Goal: Task Accomplishment & Management: Use online tool/utility

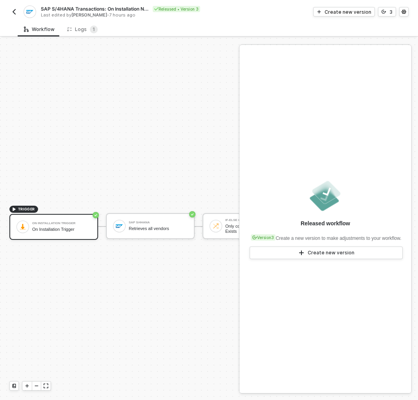
scroll to position [15, 0]
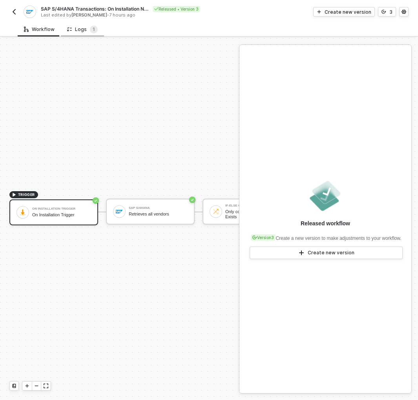
click at [87, 24] on div "Logs 1" at bounding box center [82, 29] width 43 height 15
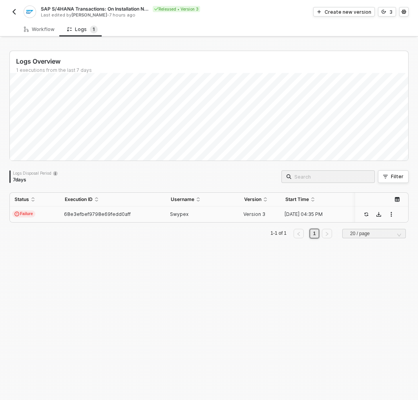
click at [161, 212] on td "68e3efbef9798e69fedd0aff" at bounding box center [113, 214] width 106 height 16
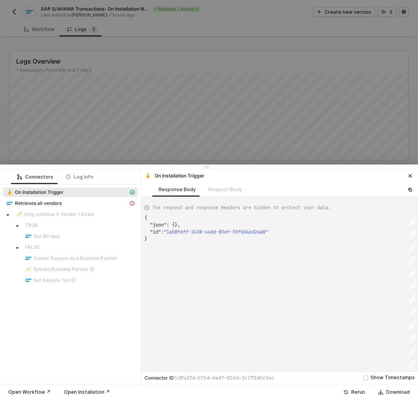
scroll to position [21, 0]
click at [132, 203] on icon "icon-exclamation" at bounding box center [132, 203] width 5 height 5
type textarea "{ "message": "connect ECONNREFUSED 34.196.139.243:44301" }"
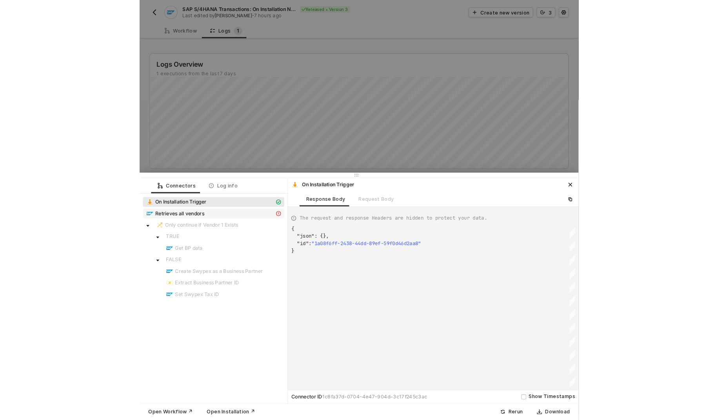
scroll to position [14, 0]
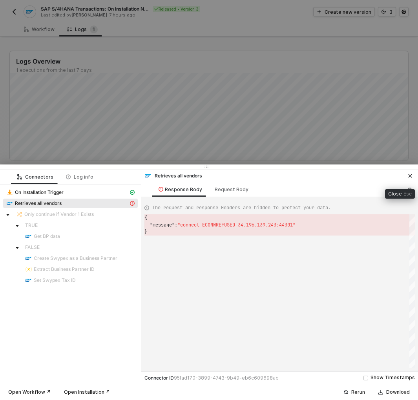
click at [406, 173] on button "button" at bounding box center [409, 175] width 9 height 9
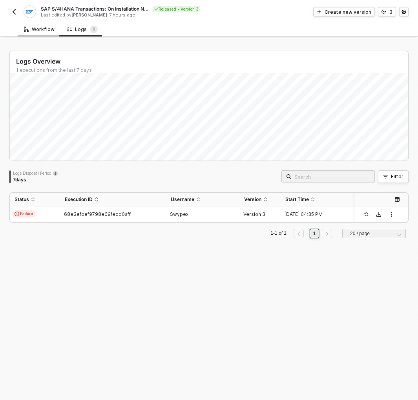
click at [38, 26] on div "Workflow" at bounding box center [39, 29] width 43 height 15
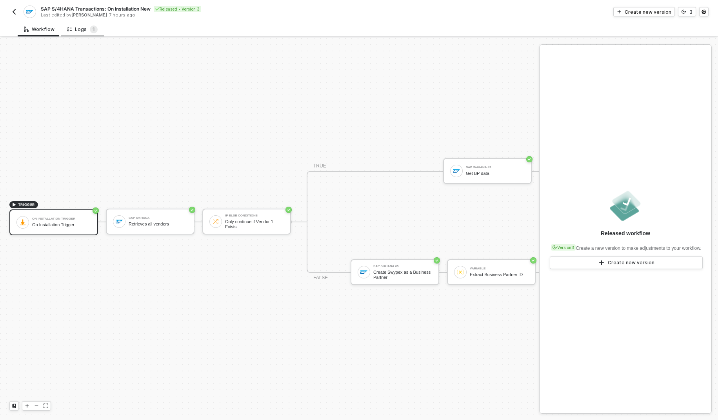
click at [79, 26] on div "Logs 1" at bounding box center [82, 29] width 31 height 8
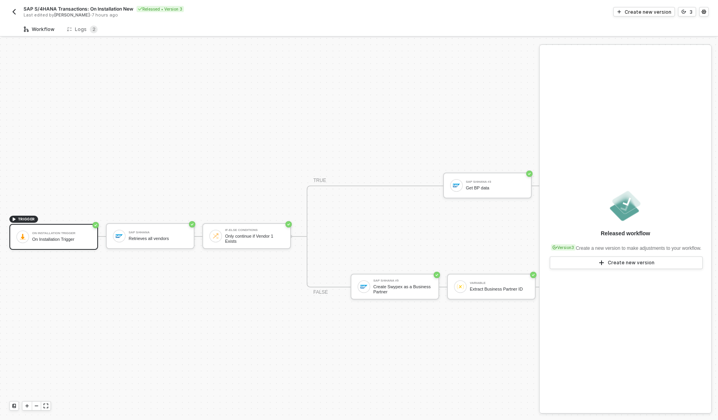
scroll to position [15, 0]
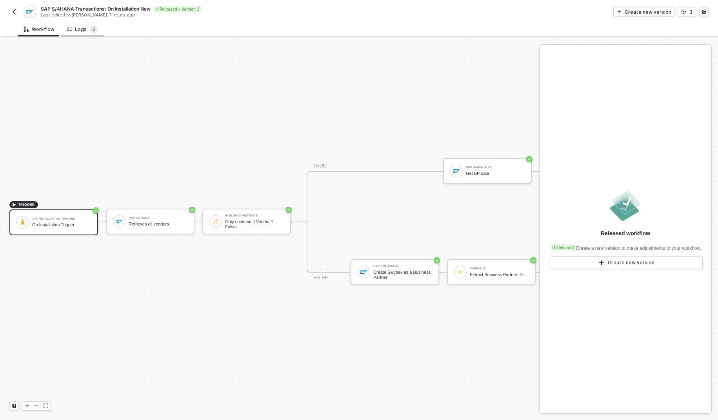
click at [79, 27] on div "Logs 2" at bounding box center [82, 29] width 31 height 8
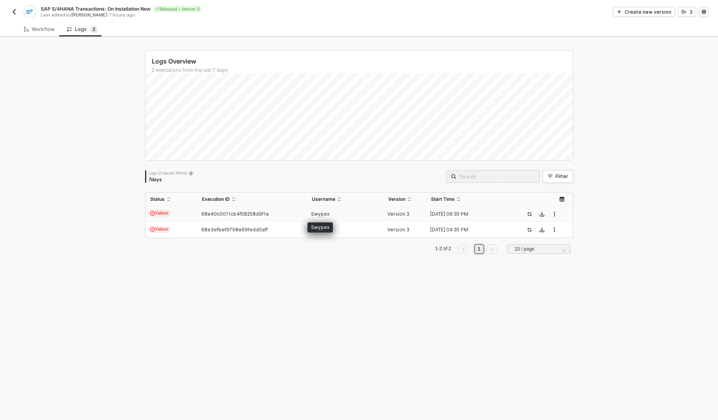
click at [311, 212] on span "Swypex" at bounding box center [320, 214] width 18 height 6
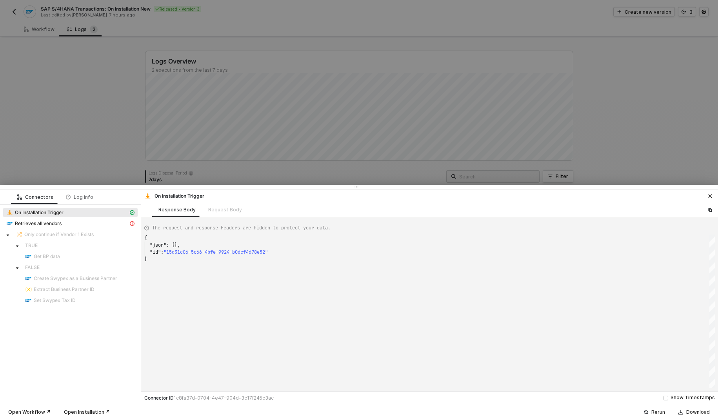
scroll to position [21, 0]
click at [124, 224] on div "Retrieves all vendors" at bounding box center [67, 223] width 122 height 7
type textarea "{ "message": "{\"code\":\"005056A509B11EE1B9A8FEA8DE87F78E\",\"message\":{\"lan…"
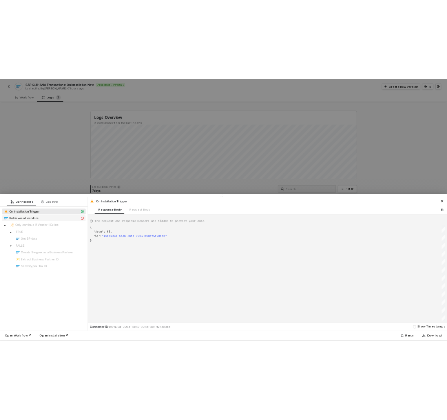
scroll to position [7, 0]
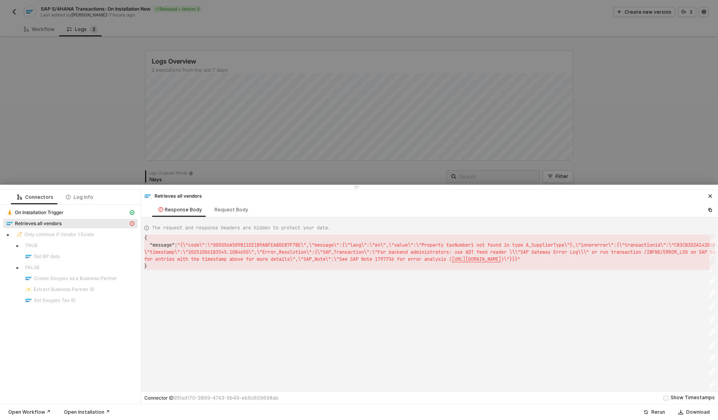
click at [302, 129] on div at bounding box center [359, 210] width 718 height 420
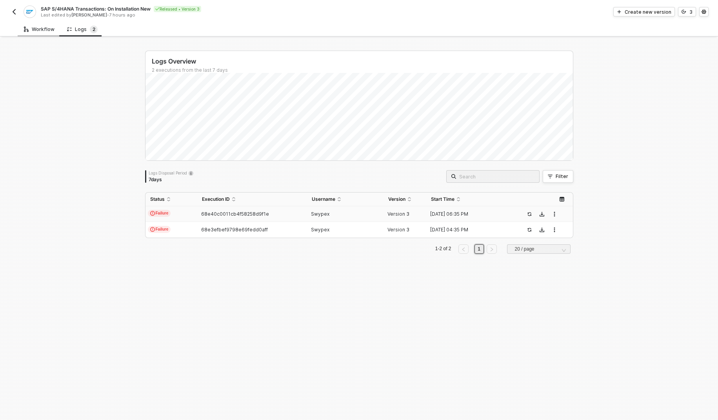
click at [31, 26] on div "Workflow" at bounding box center [39, 29] width 43 height 15
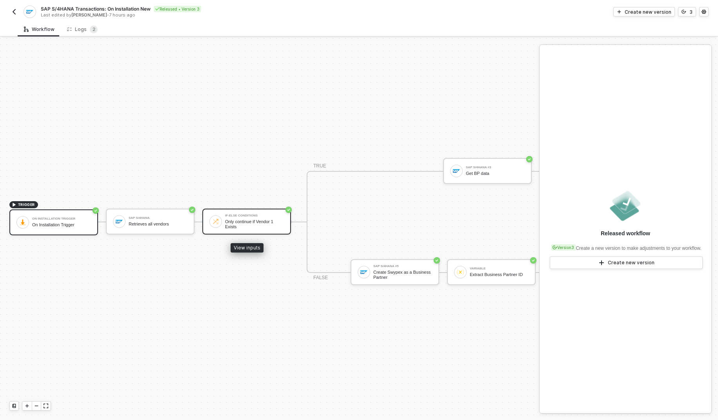
click at [243, 226] on div "Only continue if Vendor 1 Exists" at bounding box center [254, 224] width 59 height 10
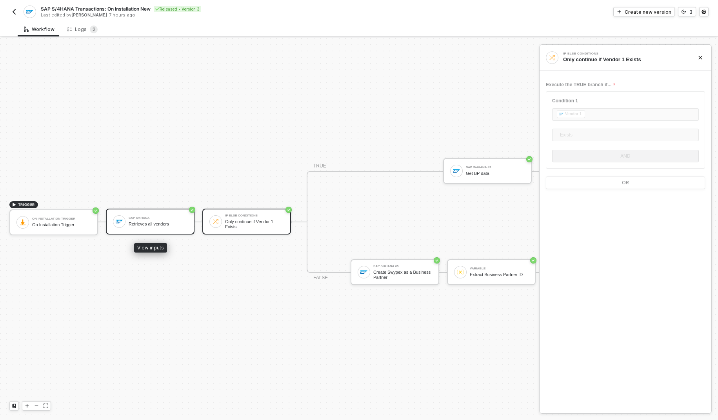
click at [149, 217] on div "SAP S/4HANA" at bounding box center [158, 218] width 59 height 3
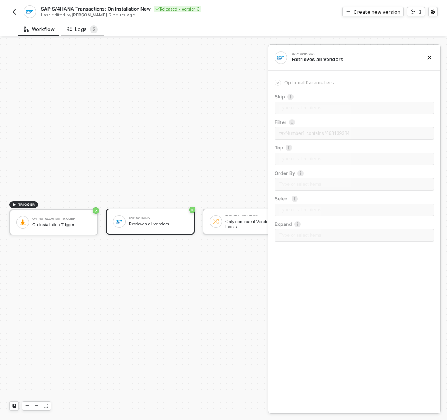
click at [72, 36] on div "Logs 2" at bounding box center [82, 29] width 43 height 15
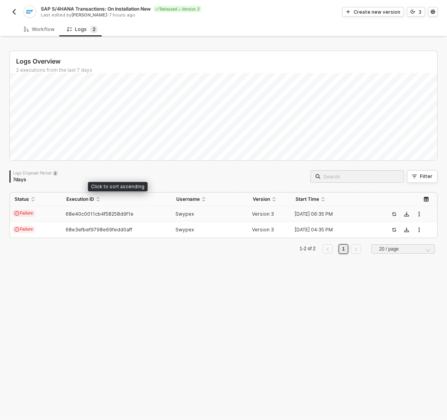
click at [123, 212] on span "68e40c0011cb4f58258d9f1e" at bounding box center [100, 214] width 68 height 6
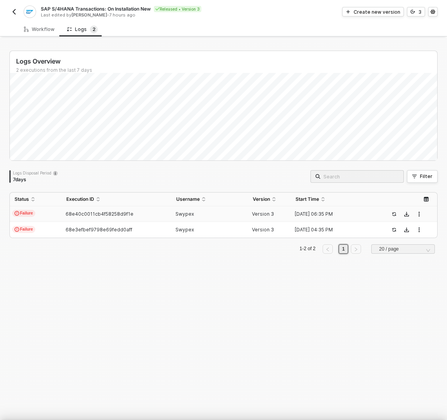
scroll to position [21, 0]
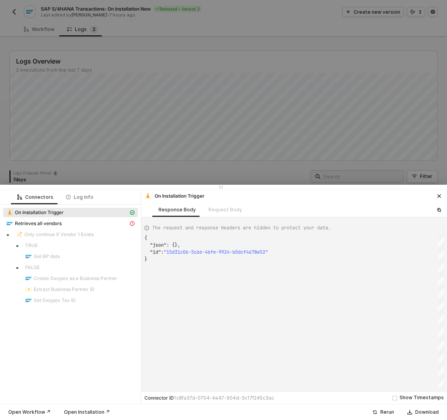
click at [86, 233] on span "Only continue if Vendor 1 Exists" at bounding box center [58, 234] width 69 height 6
click at [120, 224] on div "Retrieves all vendors" at bounding box center [67, 223] width 122 height 7
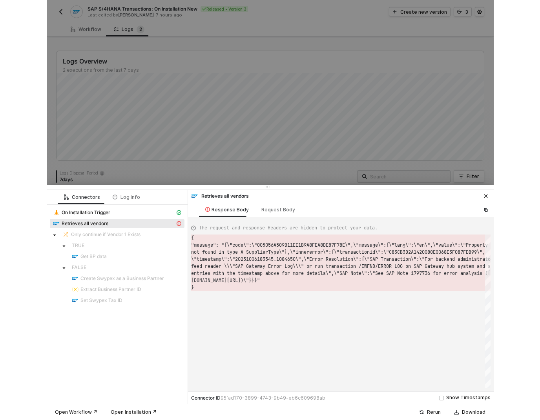
scroll to position [7, 0]
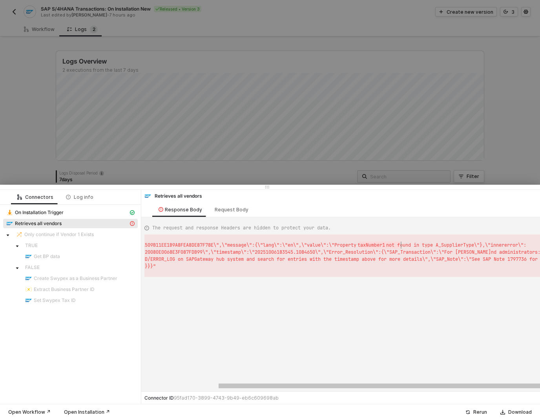
type textarea "{ "message": "{\"code\":\"005056A509B11EE1B9A8FEA8DE87F78E\",\"message\":{\"lan…"
drag, startPoint x: 360, startPoint y: 244, endPoint x: 485, endPoint y: 246, distance: 124.7
click at [442, 255] on span "rror_Resolution\":{\"SAP_Transaction\":\"For backe" at bounding box center [410, 252] width 159 height 6
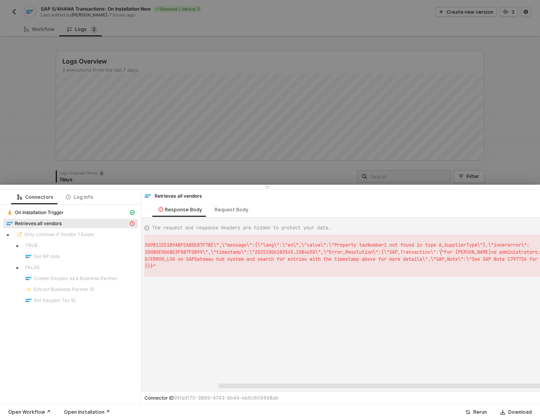
drag, startPoint x: 274, startPoint y: 386, endPoint x: 312, endPoint y: 386, distance: 38.4
click at [312, 386] on div at bounding box center [435, 386] width 435 height 5
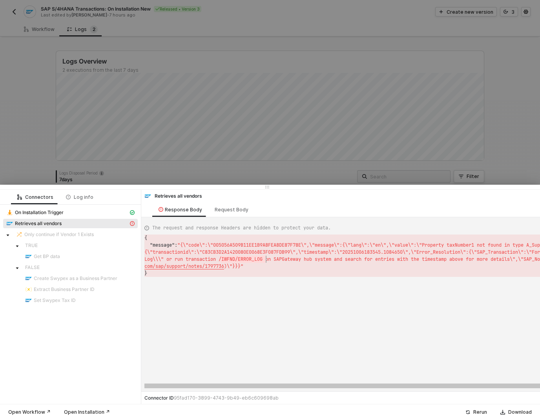
scroll to position [7, 122]
drag, startPoint x: 220, startPoint y: 258, endPoint x: 265, endPoint y: 258, distance: 45.1
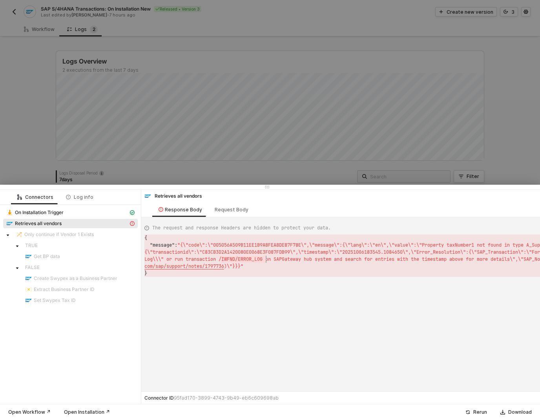
click at [280, 105] on div at bounding box center [270, 210] width 540 height 420
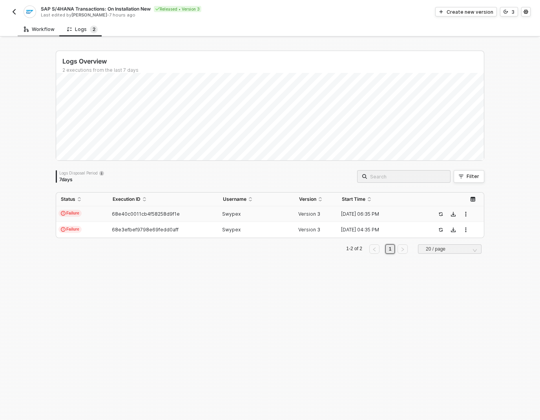
click at [46, 32] on div "Workflow" at bounding box center [39, 29] width 43 height 15
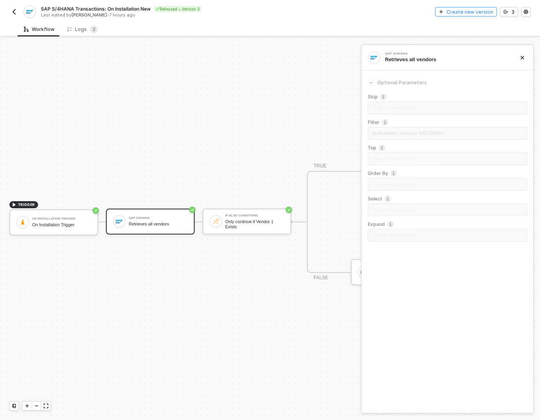
click at [468, 9] on div "Create new version" at bounding box center [469, 12] width 47 height 7
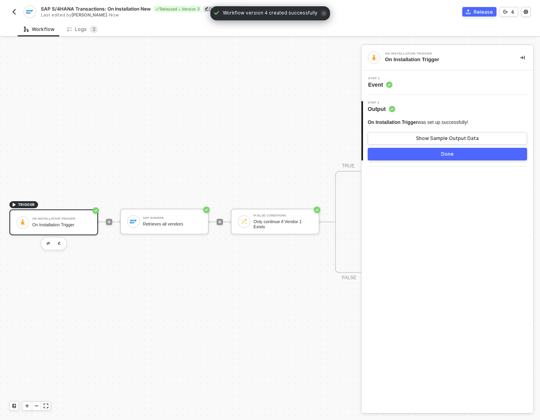
click at [377, 109] on span "Output" at bounding box center [381, 109] width 27 height 8
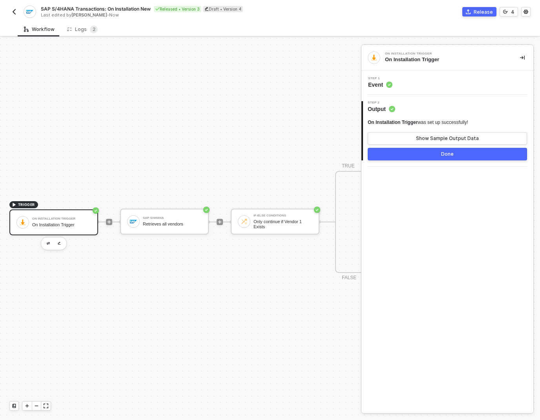
click at [377, 84] on span "Event" at bounding box center [380, 85] width 24 height 8
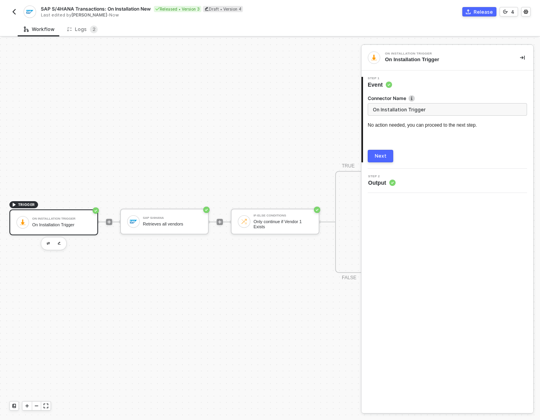
click at [380, 158] on div "Next" at bounding box center [381, 156] width 12 height 6
click at [183, 216] on div "SAP S/4HANA Retrieves all vendors" at bounding box center [172, 221] width 59 height 15
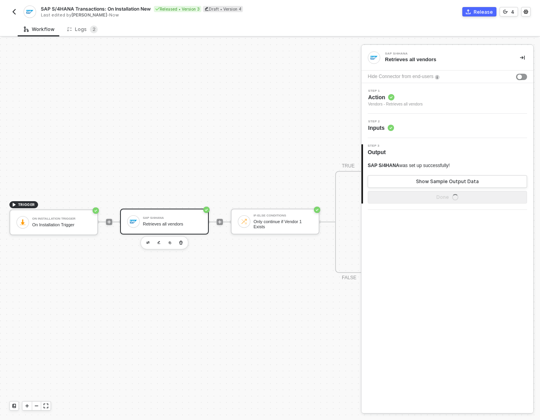
click at [375, 127] on span "Inputs" at bounding box center [381, 128] width 26 height 8
click at [380, 129] on span "Inputs" at bounding box center [381, 128] width 26 height 8
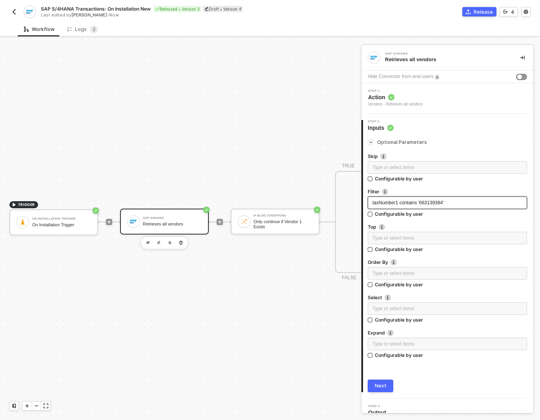
click at [440, 202] on span "taxNumber1 contains '663139384'" at bounding box center [407, 202] width 71 height 5
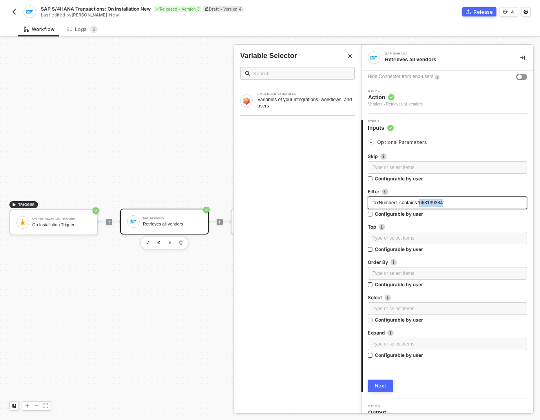
click at [440, 202] on span "taxNumber1 contains '663139384'" at bounding box center [407, 202] width 71 height 5
click at [380, 202] on span "taxNumber1 contains '663139384'" at bounding box center [407, 202] width 71 height 5
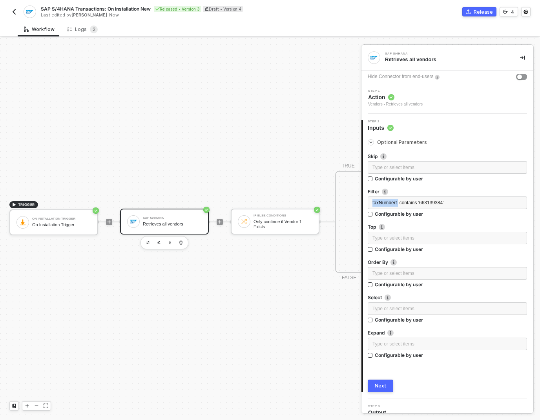
click at [380, 382] on button "Next" at bounding box center [380, 386] width 25 height 13
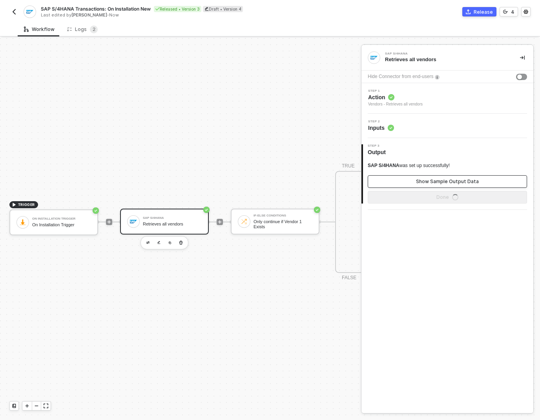
click at [419, 184] on div "Show Sample Output Data" at bounding box center [447, 181] width 63 height 6
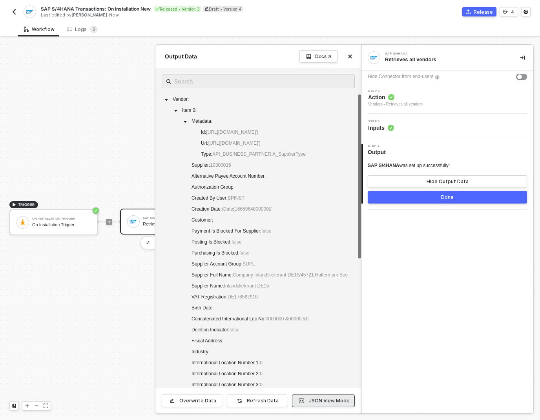
click at [328, 396] on button "JSON View Mode" at bounding box center [323, 401] width 63 height 13
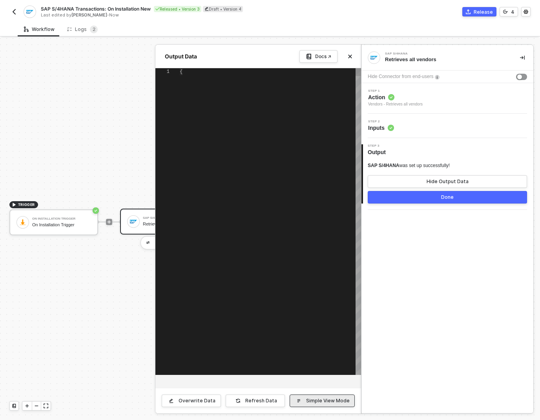
scroll to position [56, 0]
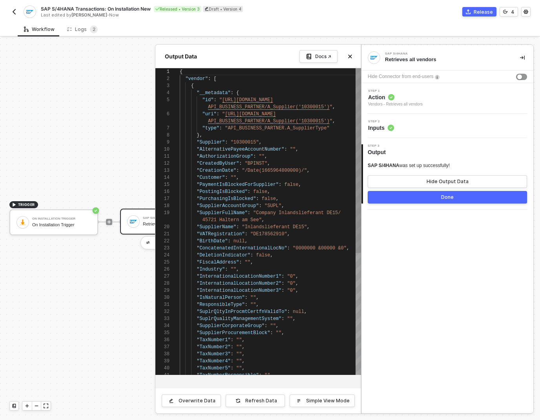
type textarea ""InternationalLocationNumber2": "0", "InternationalLocationNumber3": "0", "IsNa…"
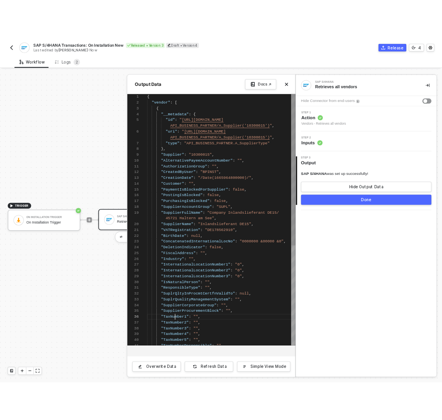
scroll to position [56, 48]
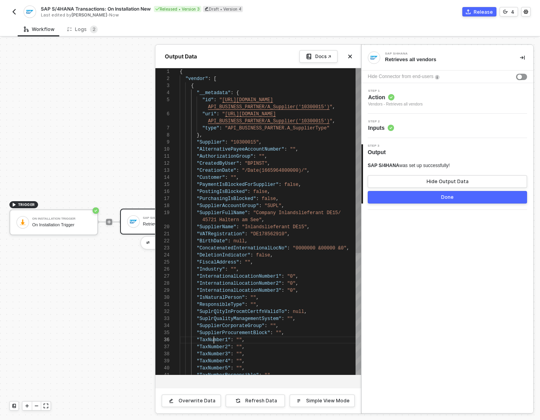
click at [393, 132] on div "Step 2 Inputs" at bounding box center [447, 126] width 172 height 24
click at [381, 127] on span "Inputs" at bounding box center [381, 128] width 26 height 8
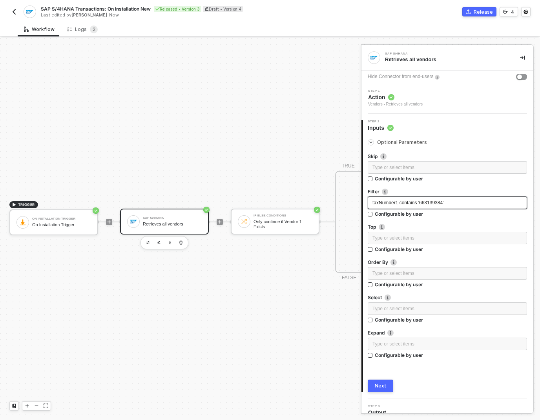
click at [387, 202] on span "taxNumber1 contains '663139384'" at bounding box center [407, 202] width 71 height 5
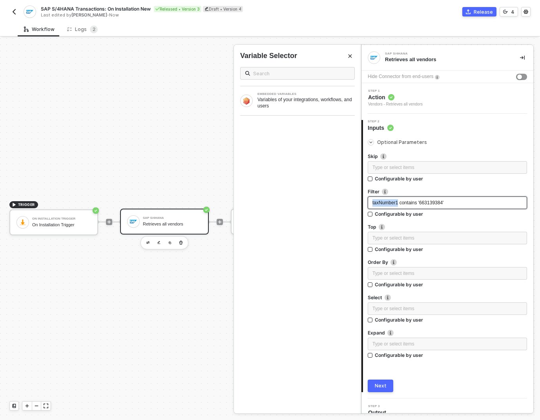
click at [387, 202] on span "taxNumber1 contains '663139384'" at bounding box center [407, 202] width 71 height 5
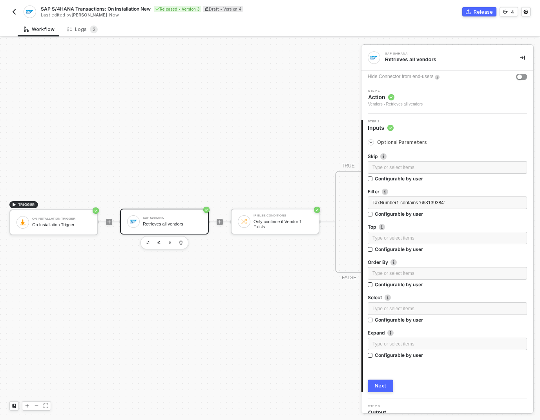
click at [382, 384] on div "Next" at bounding box center [381, 386] width 12 height 6
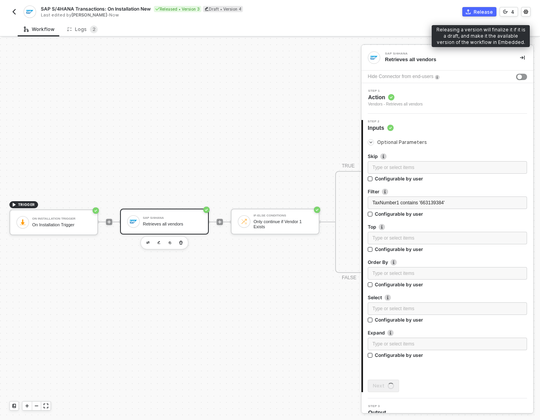
click at [478, 12] on div "Release" at bounding box center [482, 12] width 19 height 7
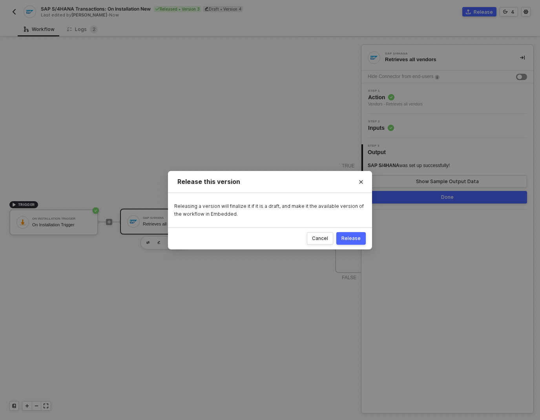
click at [354, 239] on div "Release" at bounding box center [350, 238] width 19 height 6
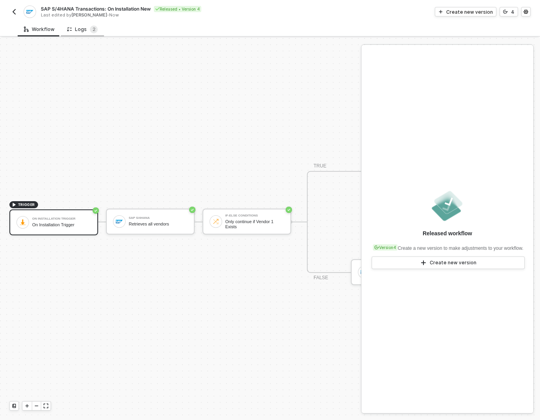
click at [75, 26] on div "Logs 2" at bounding box center [82, 29] width 31 height 8
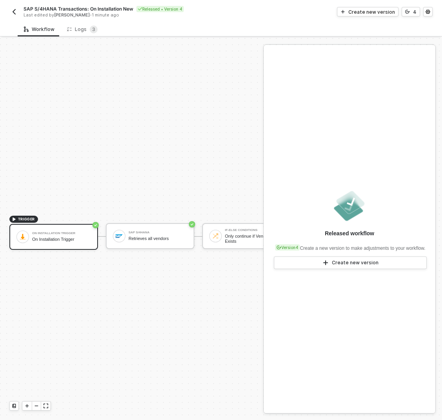
scroll to position [15, 0]
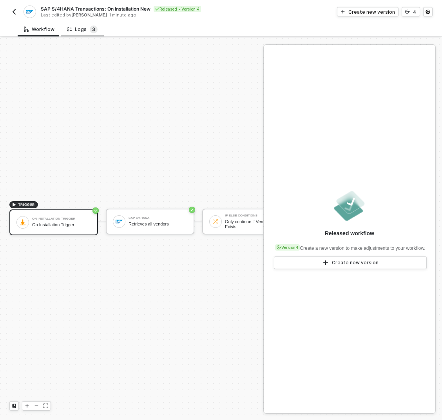
click at [92, 28] on span "3" at bounding box center [93, 29] width 3 height 6
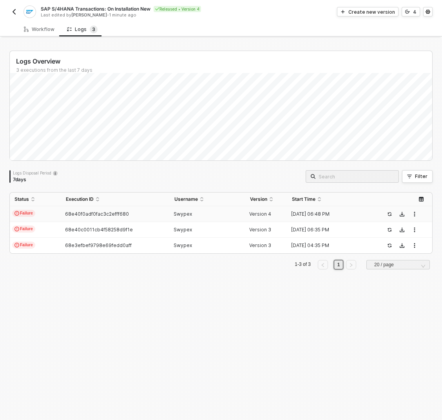
click at [166, 212] on td "68e40f0adf0fac3c2efff680" at bounding box center [115, 214] width 109 height 16
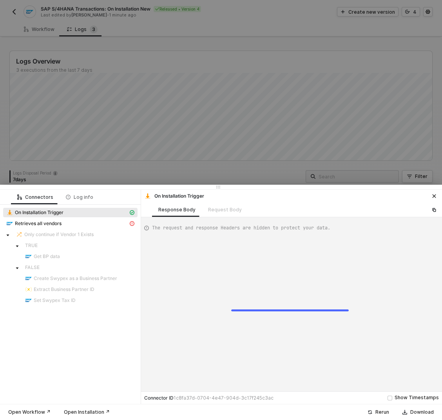
scroll to position [21, 0]
click at [92, 226] on div "Retrieves all vendors" at bounding box center [67, 223] width 122 height 7
type textarea "{ "message": "{\"code\":\"005056A509B11EE1B9A8FEC11C21178E\",\"message\":{\"lan…"
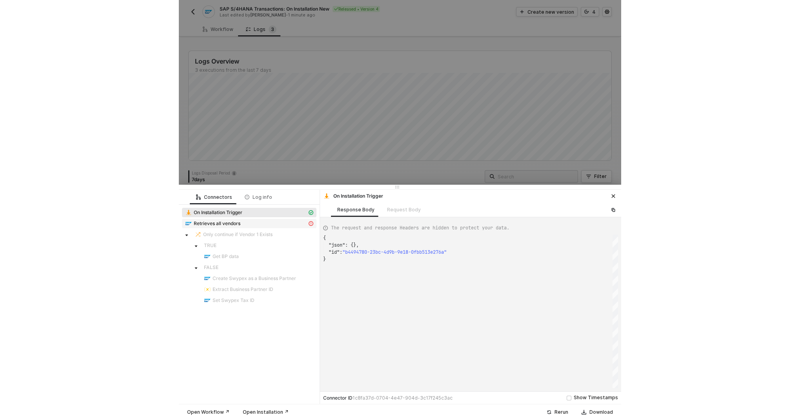
scroll to position [7, 0]
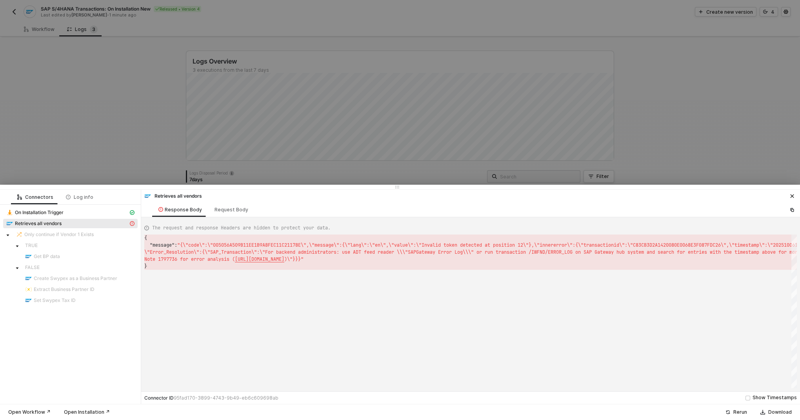
click at [372, 96] on div at bounding box center [400, 210] width 800 height 420
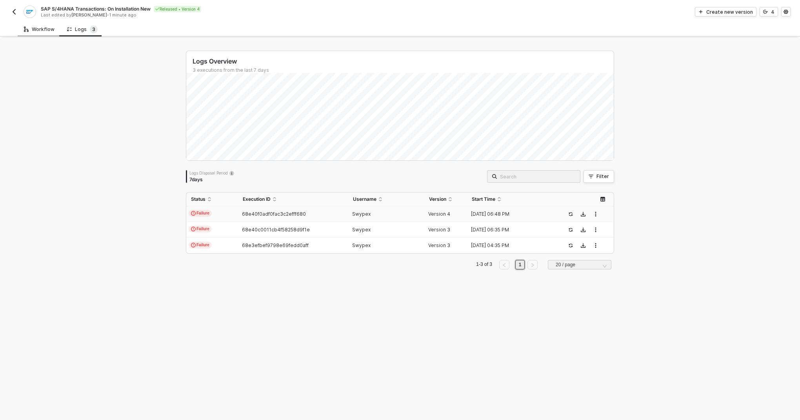
click at [51, 27] on div "Workflow" at bounding box center [39, 29] width 31 height 6
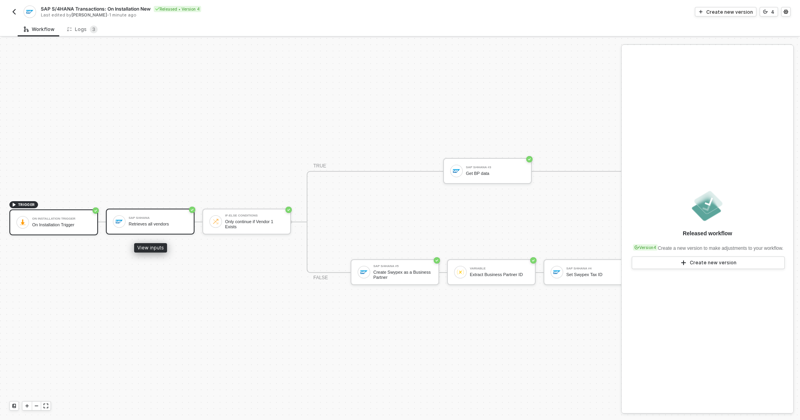
click at [166, 224] on div "Retrieves all vendors" at bounding box center [158, 224] width 59 height 5
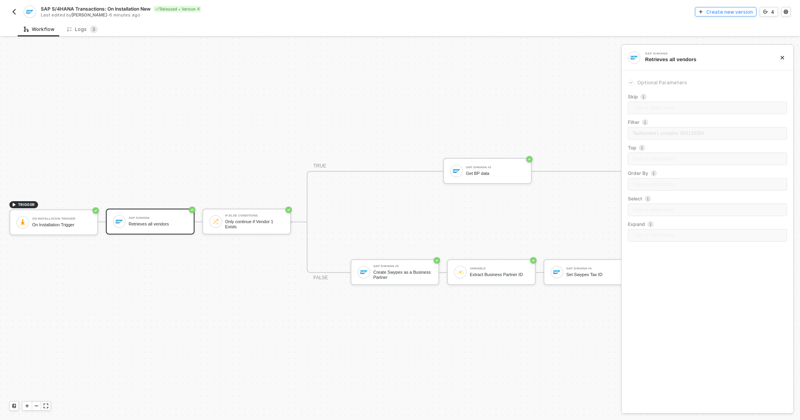
click at [442, 13] on div "Create new version" at bounding box center [729, 12] width 47 height 7
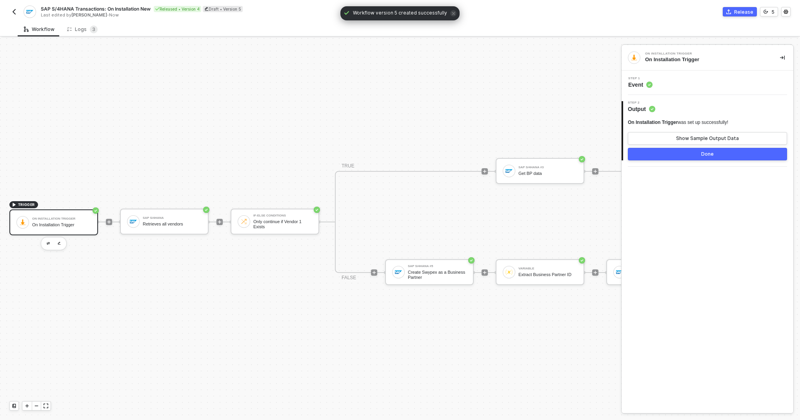
click at [442, 115] on div "On Installation Trigger was set up successfully! Show Sample Output Data Done" at bounding box center [707, 136] width 159 height 47
click at [442, 85] on span "Event" at bounding box center [640, 85] width 24 height 8
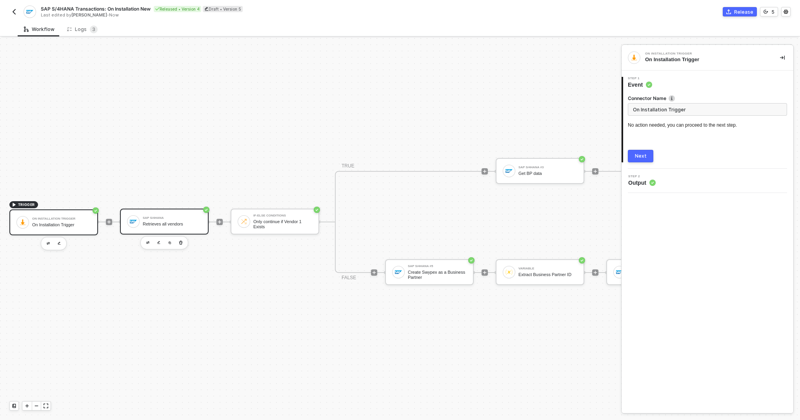
click at [155, 233] on div "SAP S/4HANA Retrieves all vendors" at bounding box center [164, 222] width 89 height 26
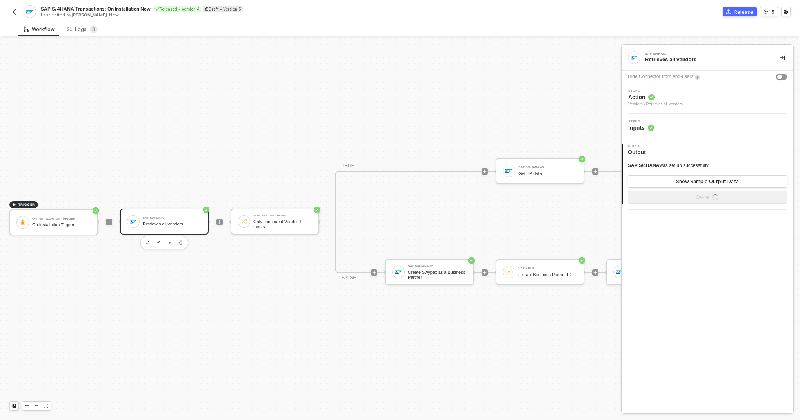
click at [442, 127] on span "Inputs" at bounding box center [641, 128] width 26 height 8
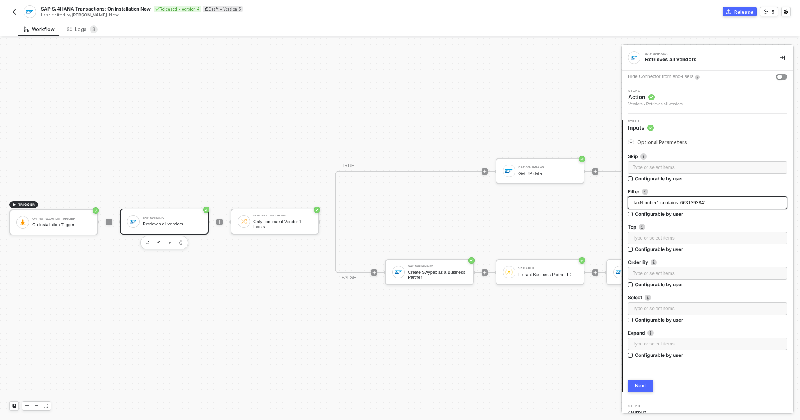
click at [442, 202] on span "TaxNumber1 contains '663139384'" at bounding box center [669, 202] width 72 height 5
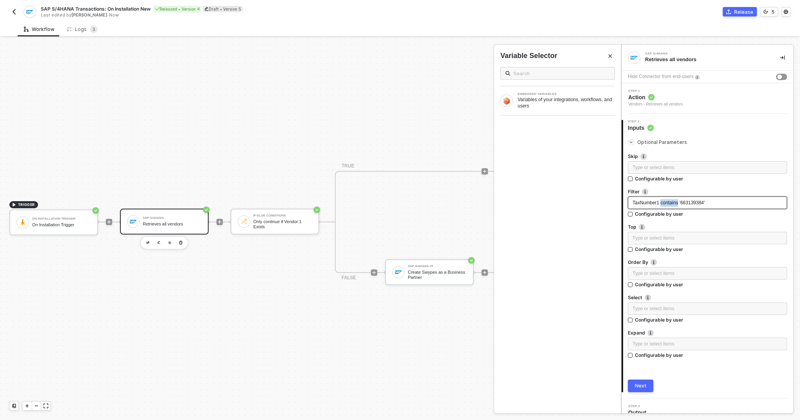
click at [442, 202] on span "TaxNumber1 contains '663139384'" at bounding box center [669, 202] width 72 height 5
click at [442, 386] on div "Next" at bounding box center [641, 386] width 12 height 6
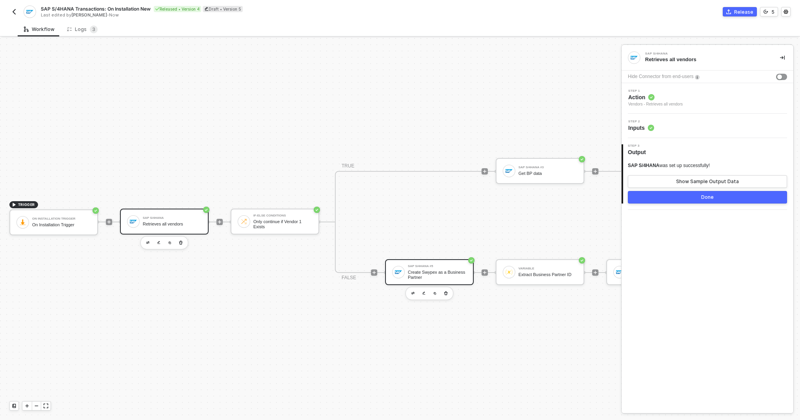
click at [424, 277] on div "Create Swypex as a Business Partner" at bounding box center [437, 275] width 59 height 10
click at [442, 15] on button "Release" at bounding box center [740, 11] width 34 height 9
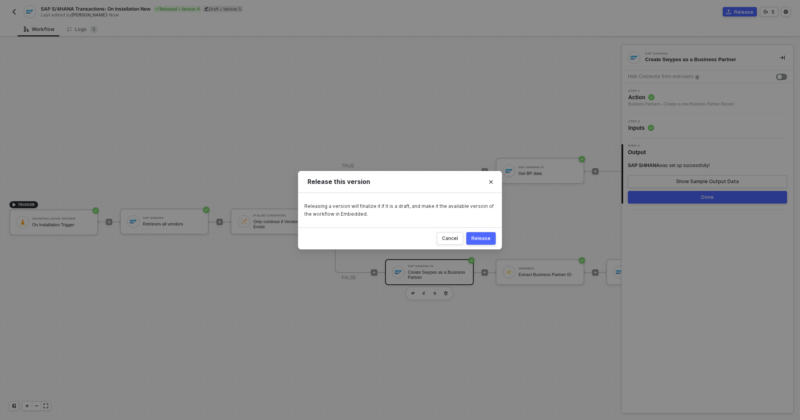
click at [442, 238] on div "Release" at bounding box center [480, 238] width 19 height 6
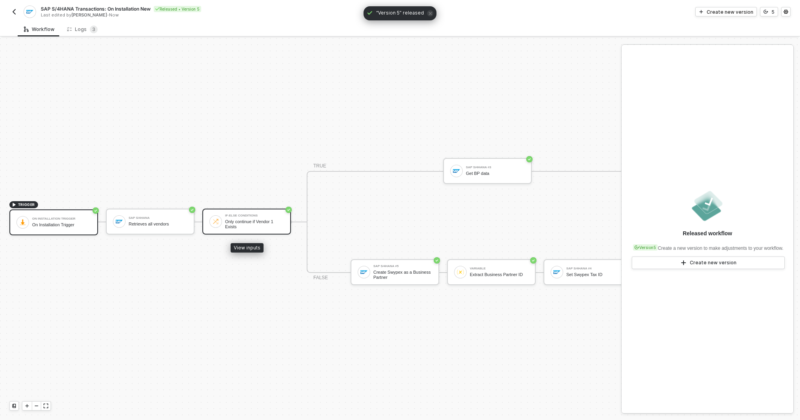
click at [251, 220] on div "Only continue if Vendor 1 Exists" at bounding box center [254, 224] width 59 height 10
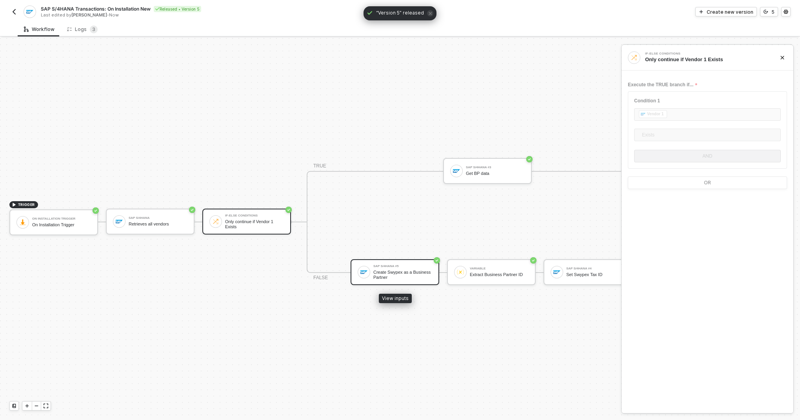
click at [388, 266] on div "SAP S/4HANA #5" at bounding box center [402, 266] width 59 height 3
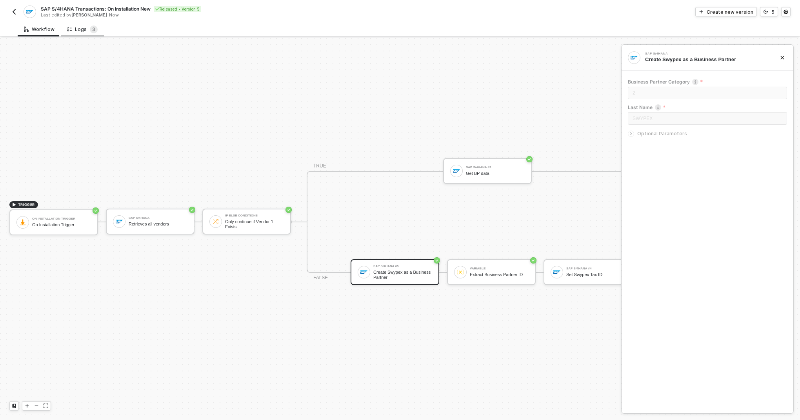
click at [78, 29] on div "Logs 3" at bounding box center [82, 29] width 31 height 8
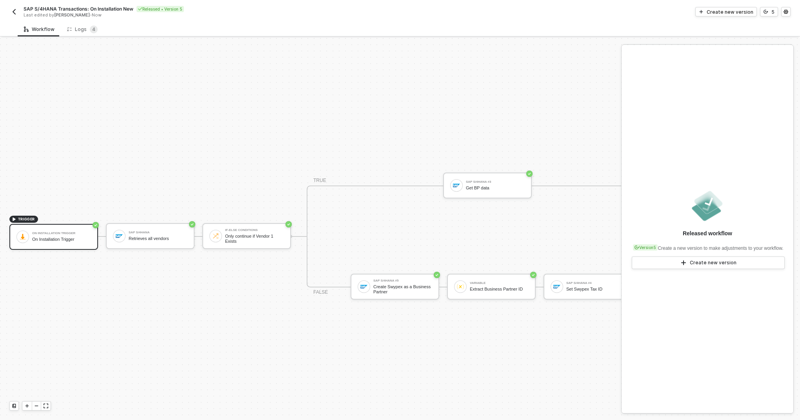
scroll to position [15, 0]
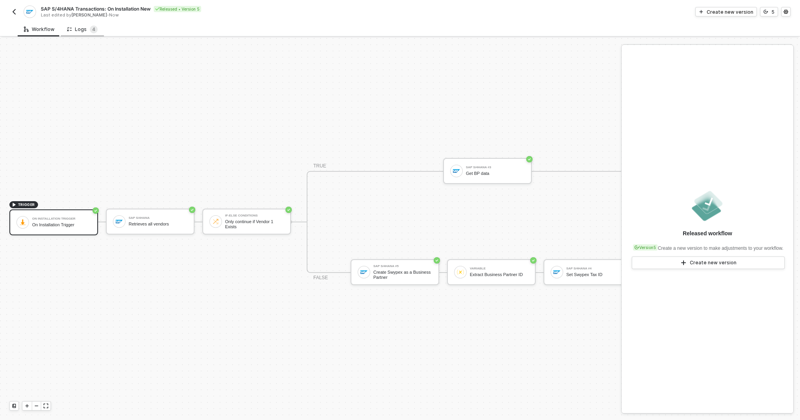
click at [86, 30] on div "Logs 4" at bounding box center [82, 29] width 31 height 8
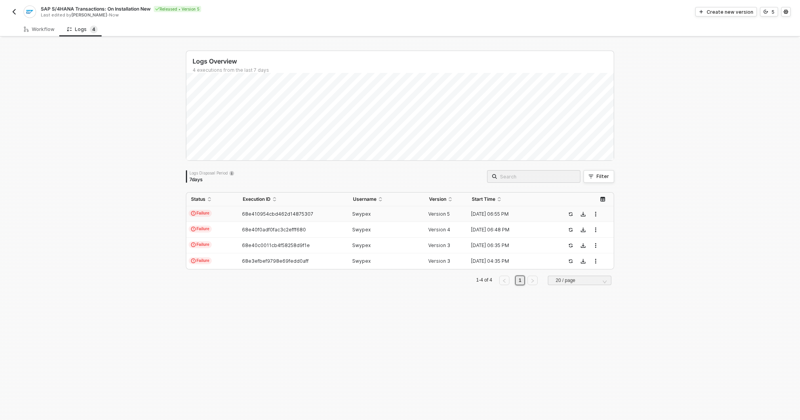
click at [341, 218] on td "68e410954cbd462d14875307" at bounding box center [293, 214] width 110 height 16
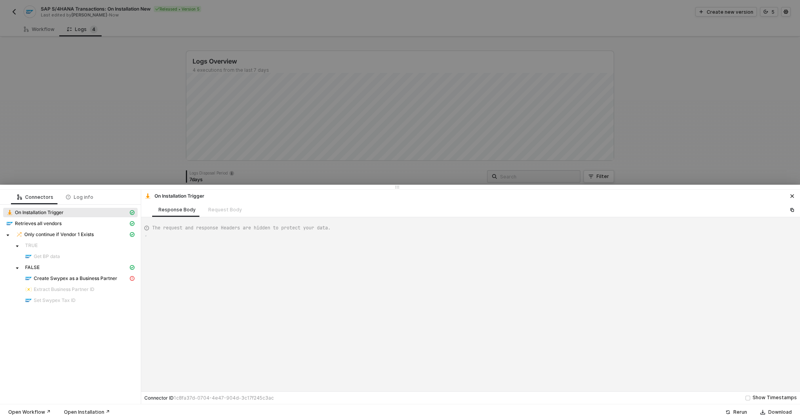
scroll to position [21, 0]
click at [73, 233] on span "Only continue if Vendor 1 Exists" at bounding box center [58, 234] width 69 height 6
click at [58, 279] on span "Create Swypex as a Business Partner" at bounding box center [76, 278] width 84 height 6
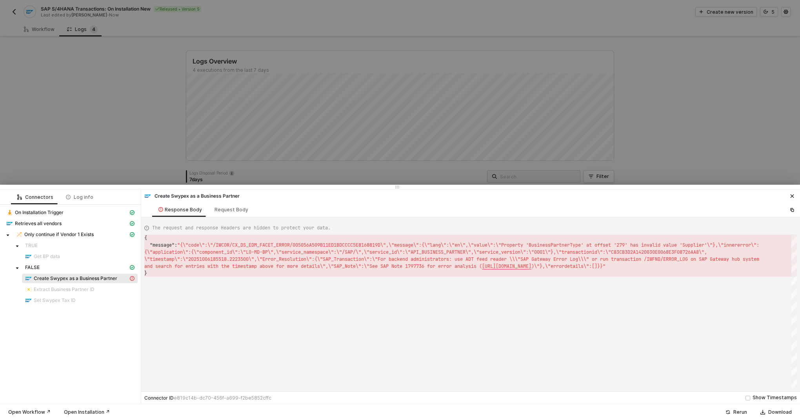
type textarea "\"en\",\"value\":\"Property 'BusinessPartnerType' at offset '279' has invalid v…"
drag, startPoint x: 659, startPoint y: 259, endPoint x: 703, endPoint y: 259, distance: 44.7
click at [135, 66] on div at bounding box center [400, 210] width 800 height 420
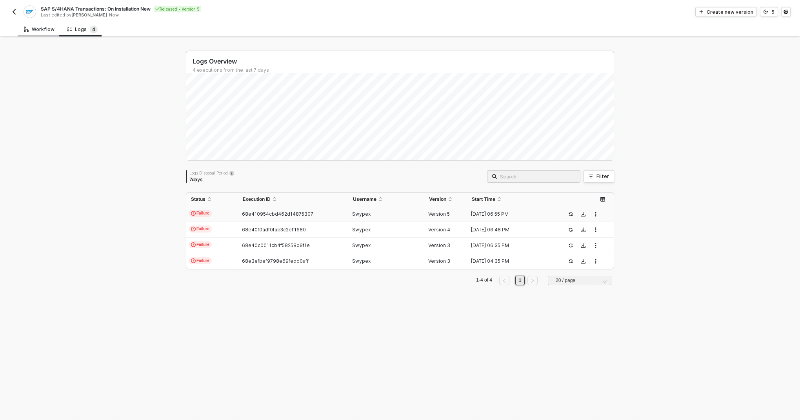
click at [37, 27] on div "Workflow" at bounding box center [39, 29] width 31 height 6
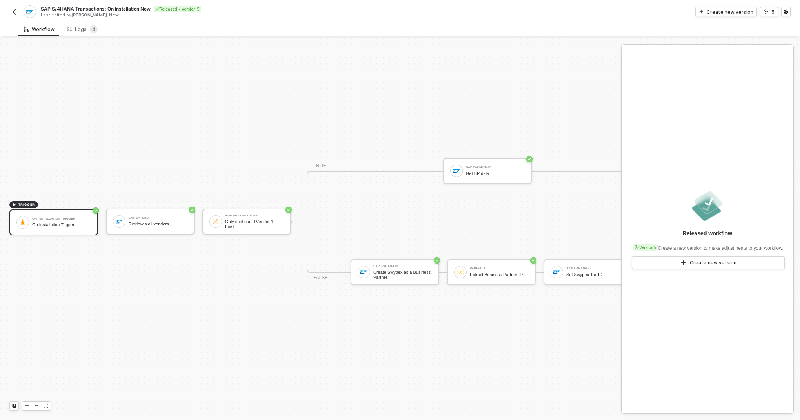
scroll to position [15, 59]
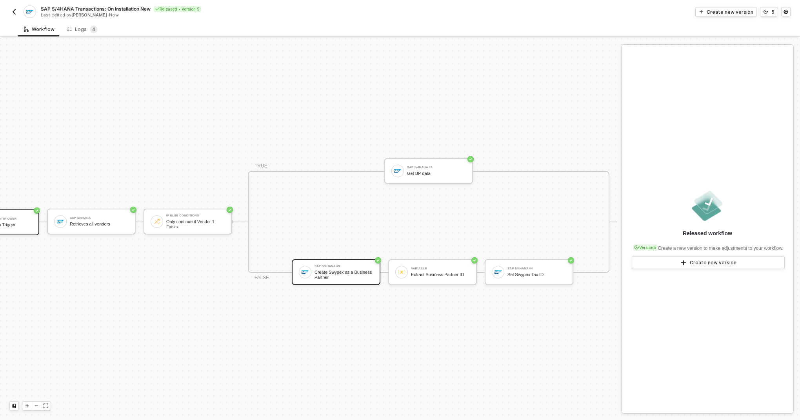
click at [366, 284] on div "SAP S/4HANA #5 Create Swypex as a Business Partner" at bounding box center [336, 272] width 89 height 26
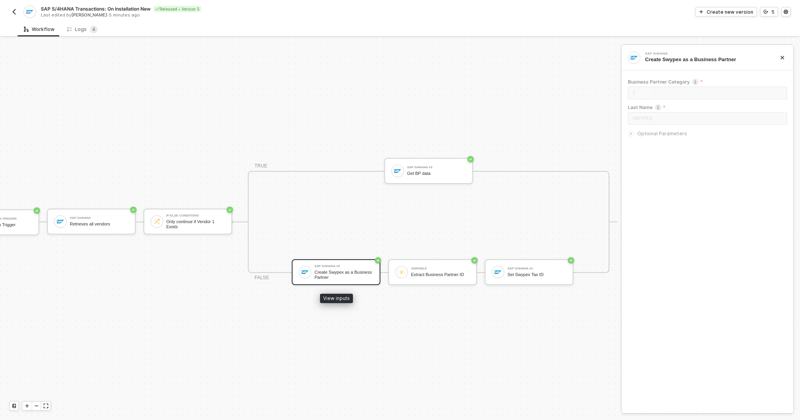
click at [366, 273] on div "Create Swypex as a Business Partner" at bounding box center [344, 275] width 59 height 10
click at [631, 134] on icon "icon-arrow-right-small" at bounding box center [631, 134] width 1 height 2
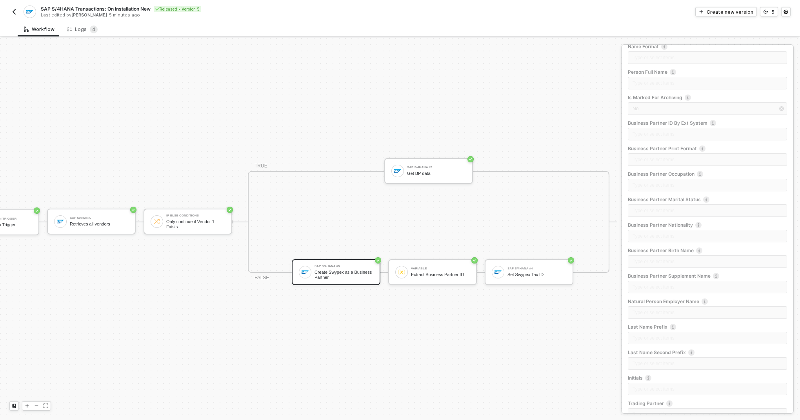
scroll to position [1227, 0]
